Goal: Information Seeking & Learning: Learn about a topic

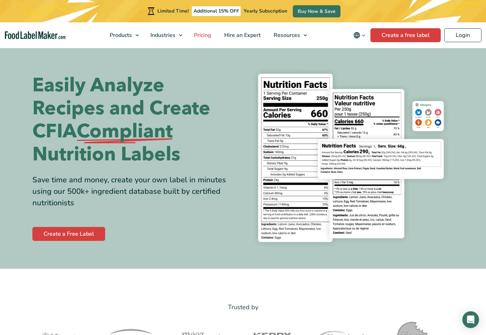
click at [202, 36] on span "Pricing" at bounding box center [202, 35] width 20 height 8
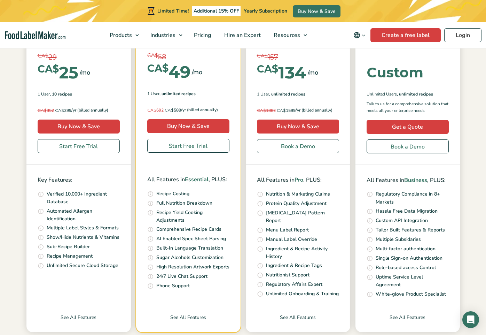
scroll to position [178, 0]
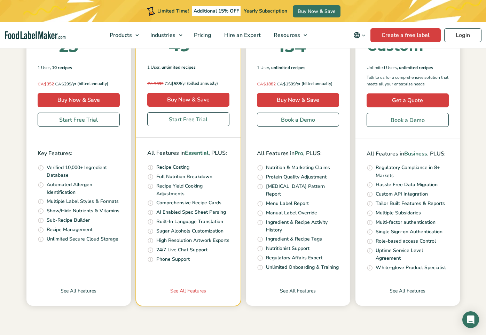
click at [196, 290] on link "See All Features" at bounding box center [188, 296] width 104 height 18
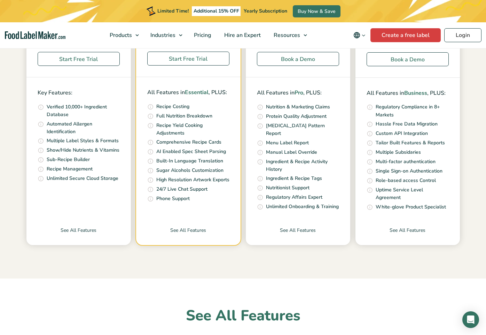
scroll to position [226, 0]
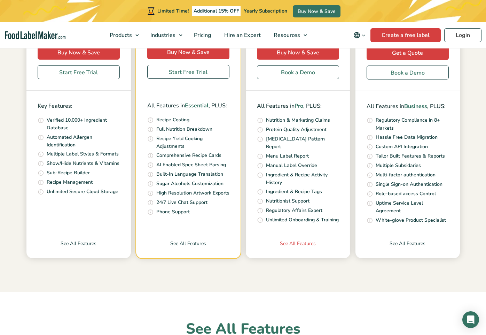
click at [302, 244] on link "See All Features" at bounding box center [298, 249] width 104 height 18
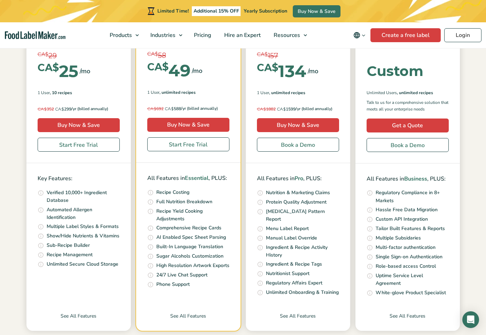
scroll to position [215, 0]
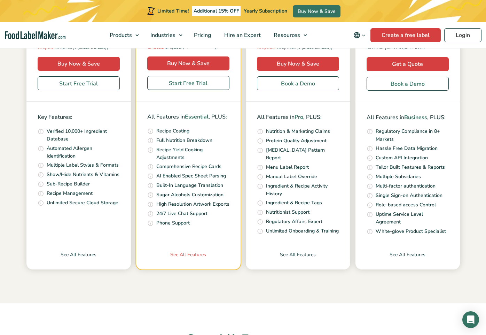
click at [195, 251] on link "See All Features" at bounding box center [188, 260] width 104 height 18
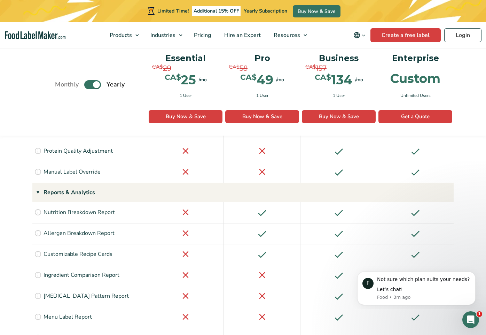
scroll to position [680, 0]
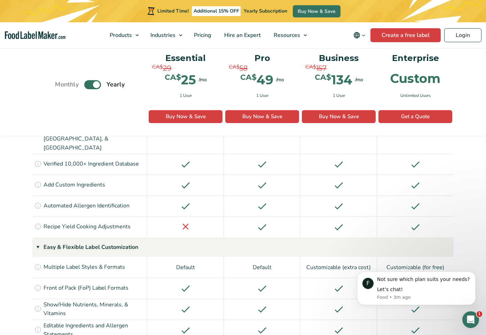
click at [17, 60] on div "Monthly Toggle Yearly (6 Month Free + 2 Free Nutritional Consultations) Essenti…" at bounding box center [243, 90] width 486 height 91
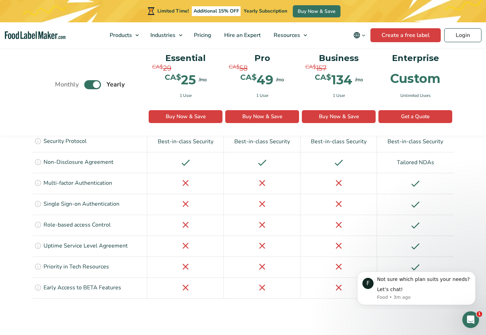
scroll to position [1776, 0]
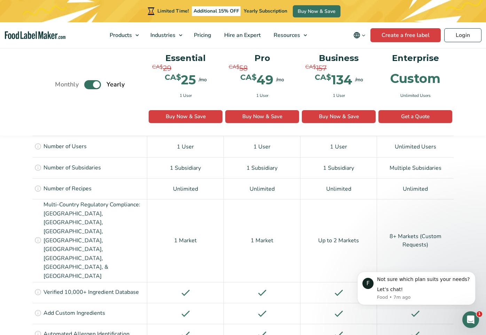
scroll to position [497, 0]
